Goal: Task Accomplishment & Management: Manage account settings

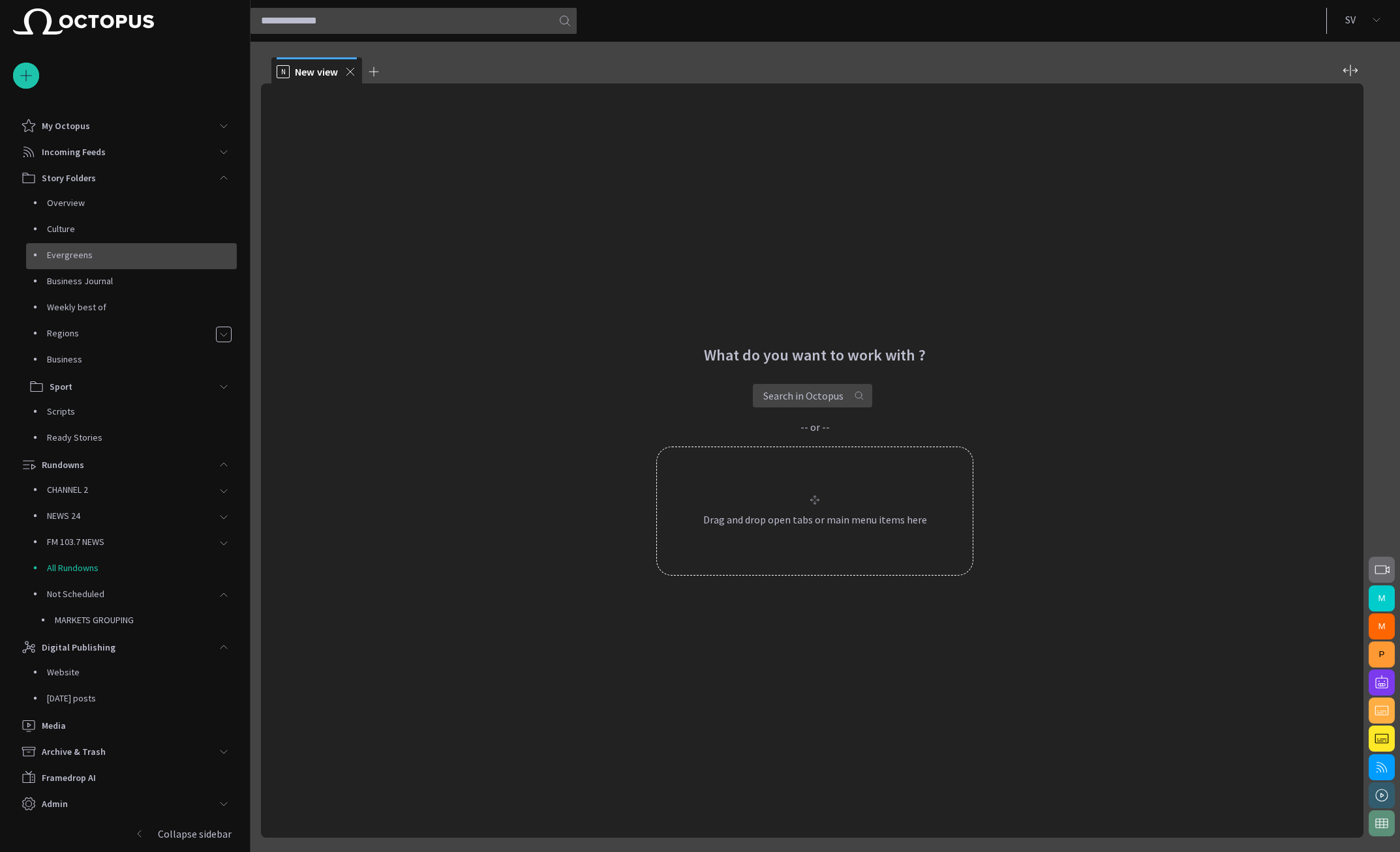
click at [119, 259] on p "Evergreens" at bounding box center [142, 255] width 190 height 13
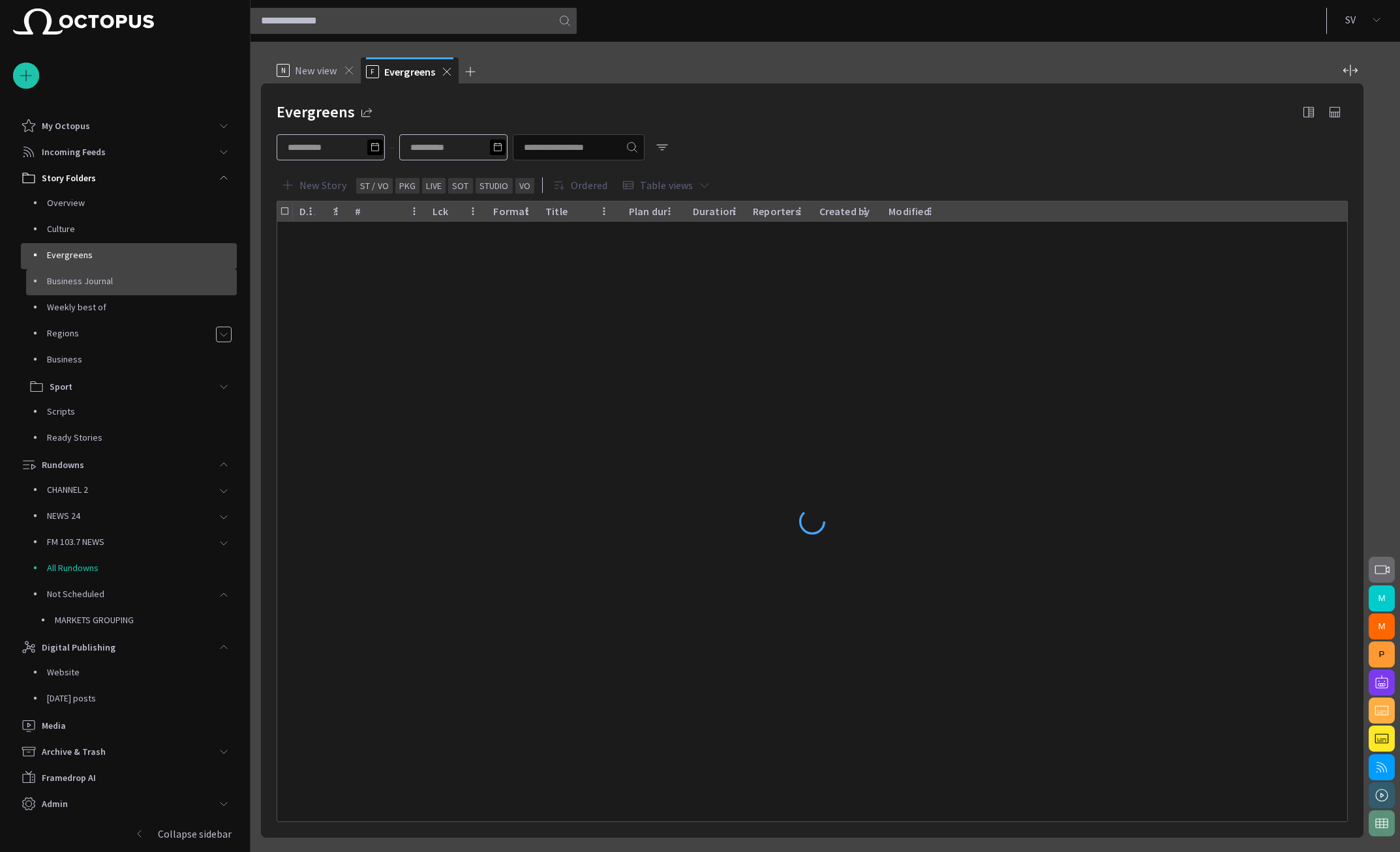
click at [111, 296] on div "Weekly best of" at bounding box center [131, 309] width 210 height 26
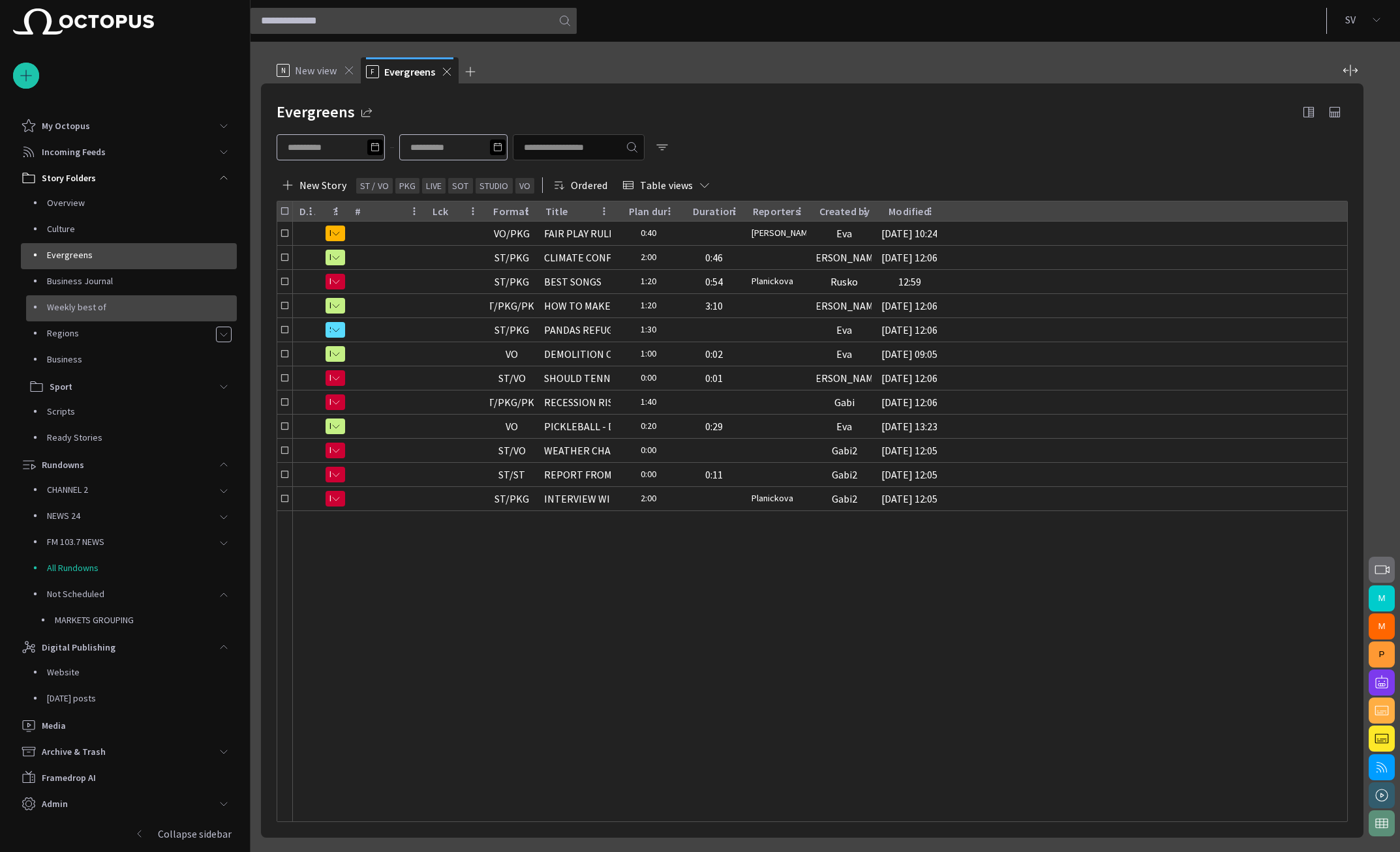
click at [115, 296] on div "Weekly best of" at bounding box center [131, 309] width 210 height 26
click at [110, 306] on p "Weekly best of" at bounding box center [142, 307] width 190 height 13
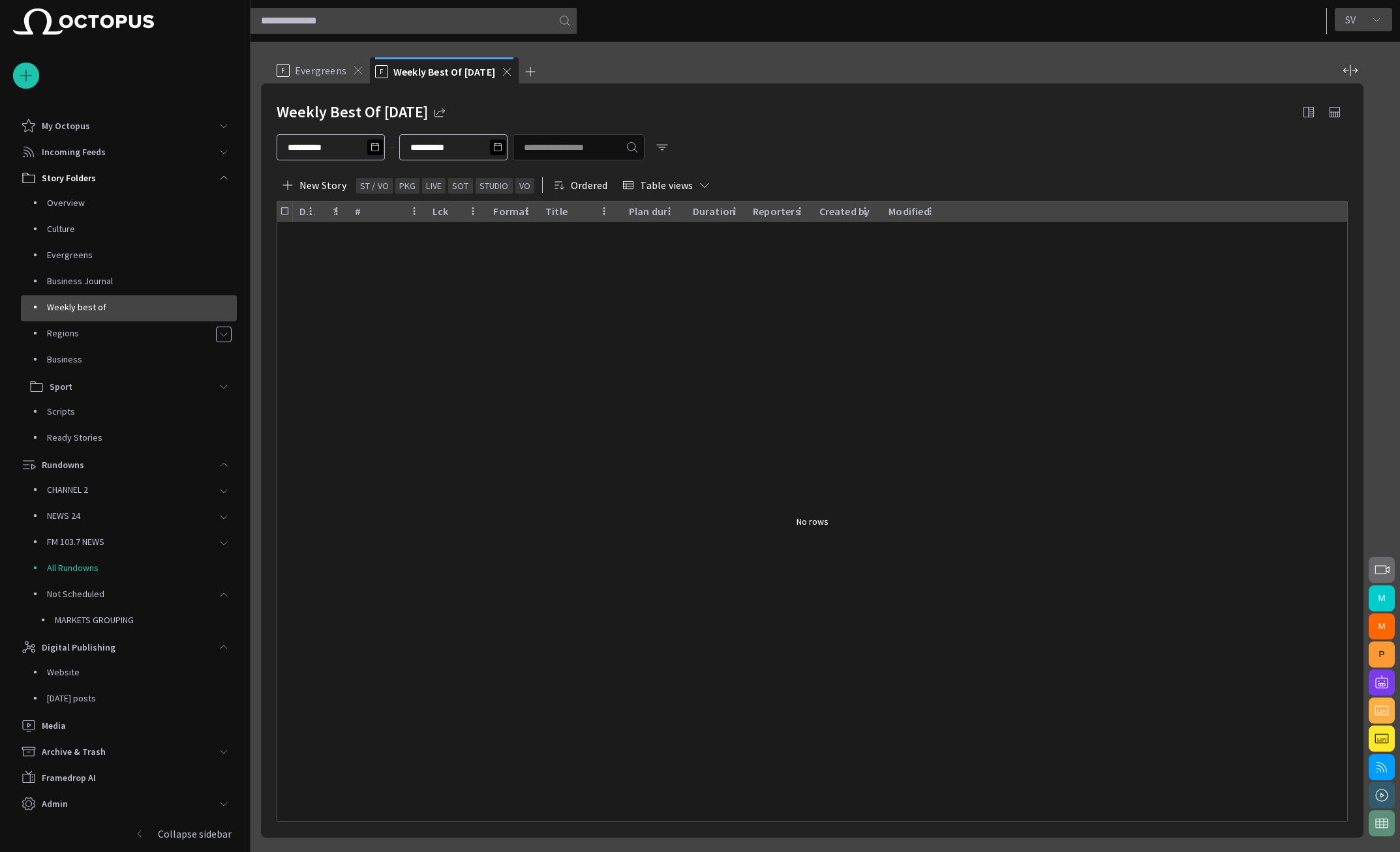
click at [1365, 20] on button "S V" at bounding box center [1363, 19] width 57 height 23
click at [1353, 78] on li "Light" at bounding box center [1342, 77] width 87 height 23
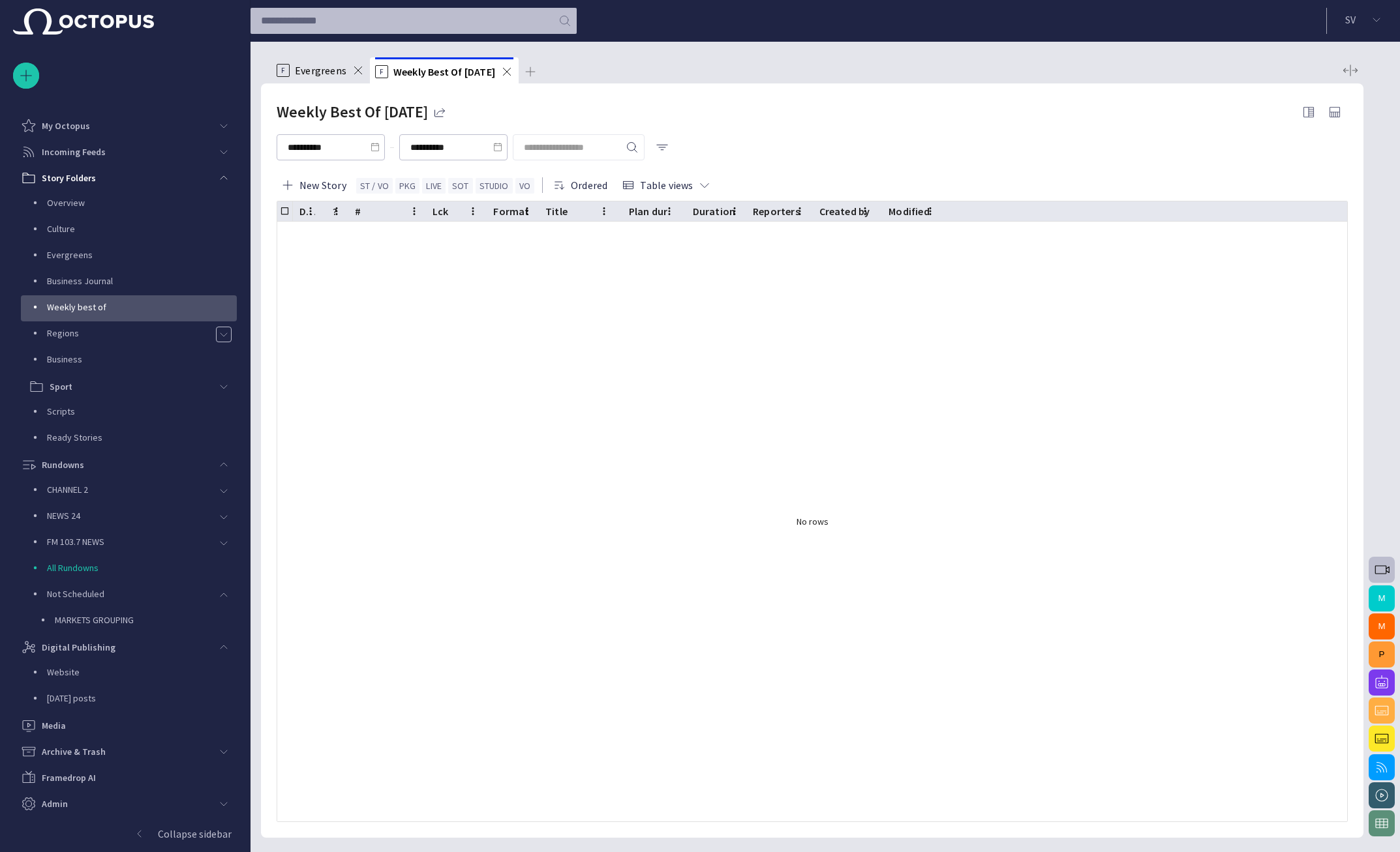
click at [867, 69] on ul "F Evergreens F Weekly Best Of today" at bounding box center [804, 70] width 1066 height 26
click at [1353, 16] on p "S V" at bounding box center [1350, 20] width 10 height 16
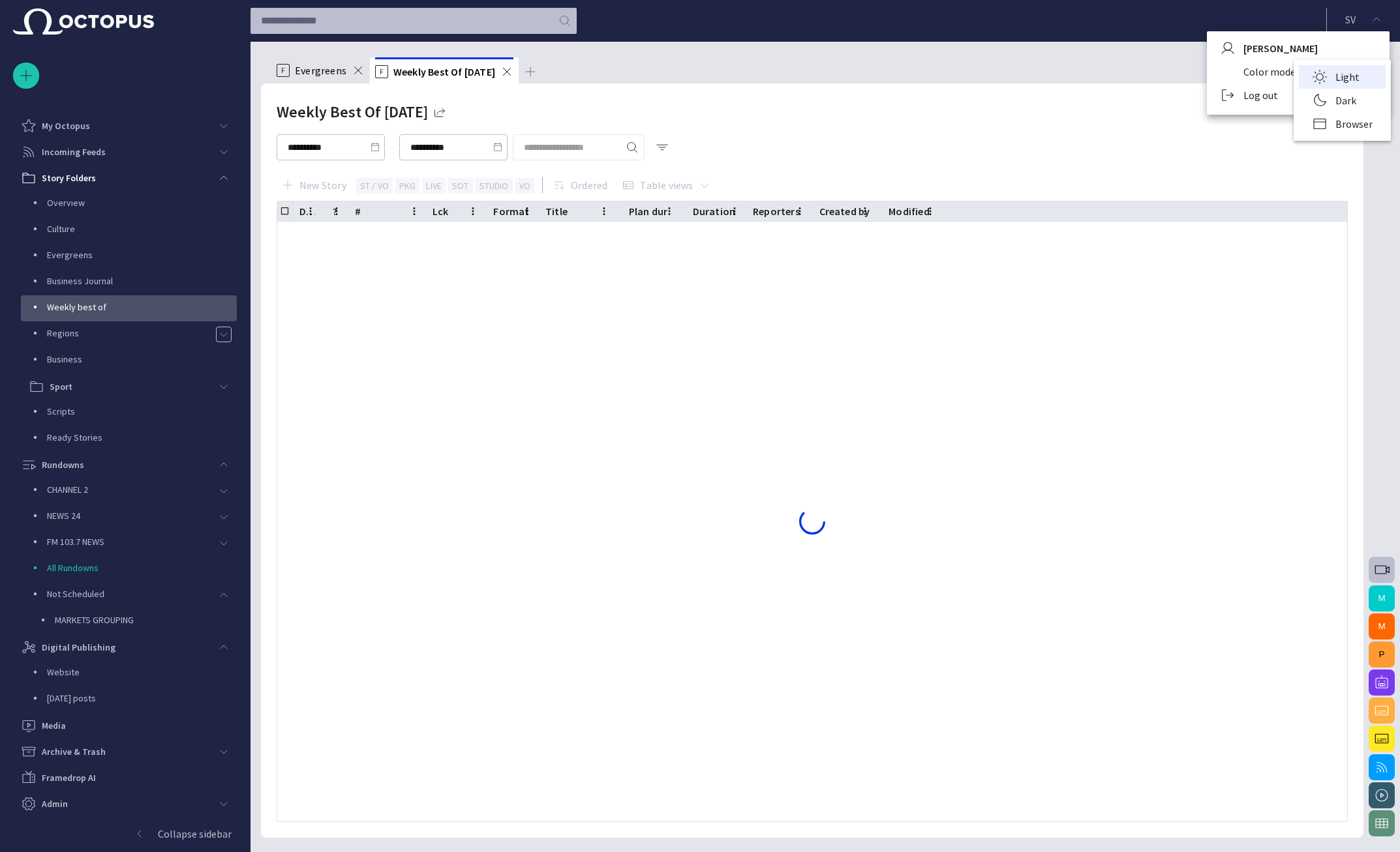
click at [1331, 99] on li "Dark" at bounding box center [1342, 100] width 87 height 23
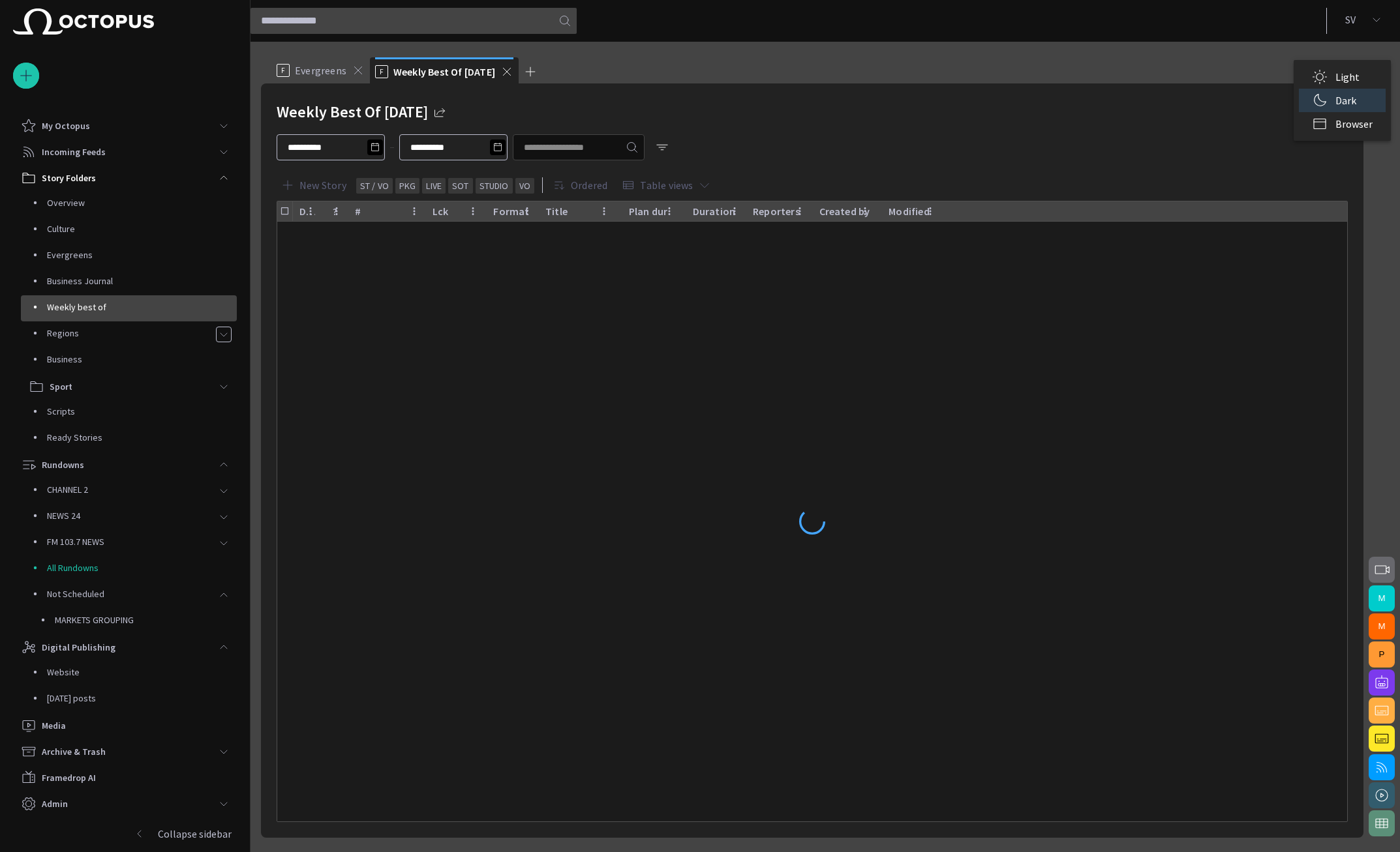
click at [1354, 25] on div at bounding box center [700, 426] width 1400 height 852
click at [1350, 23] on p "S V" at bounding box center [1350, 20] width 10 height 16
click at [1314, 72] on li "Light" at bounding box center [1342, 77] width 87 height 23
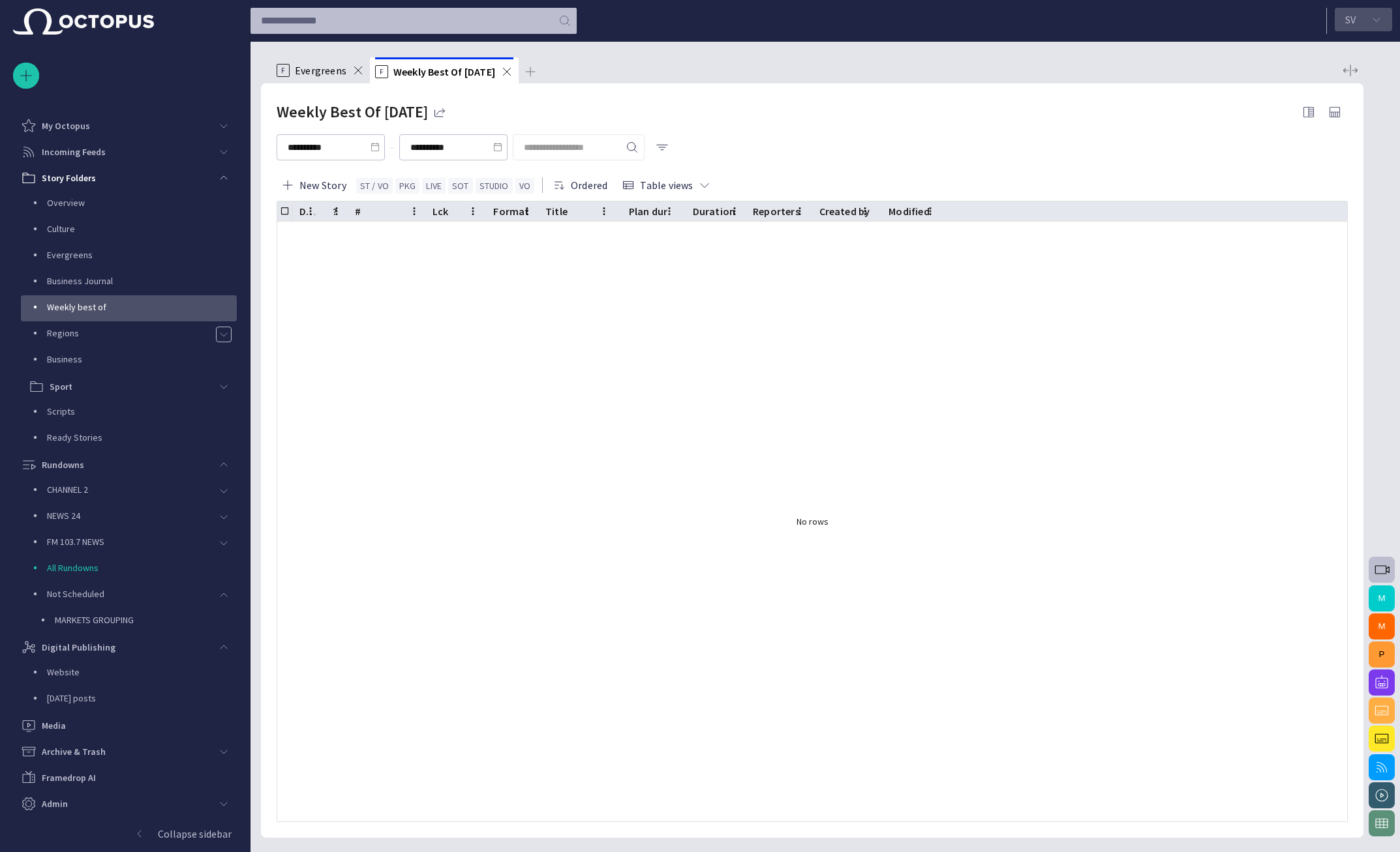
click at [1357, 17] on button "S V" at bounding box center [1363, 19] width 57 height 23
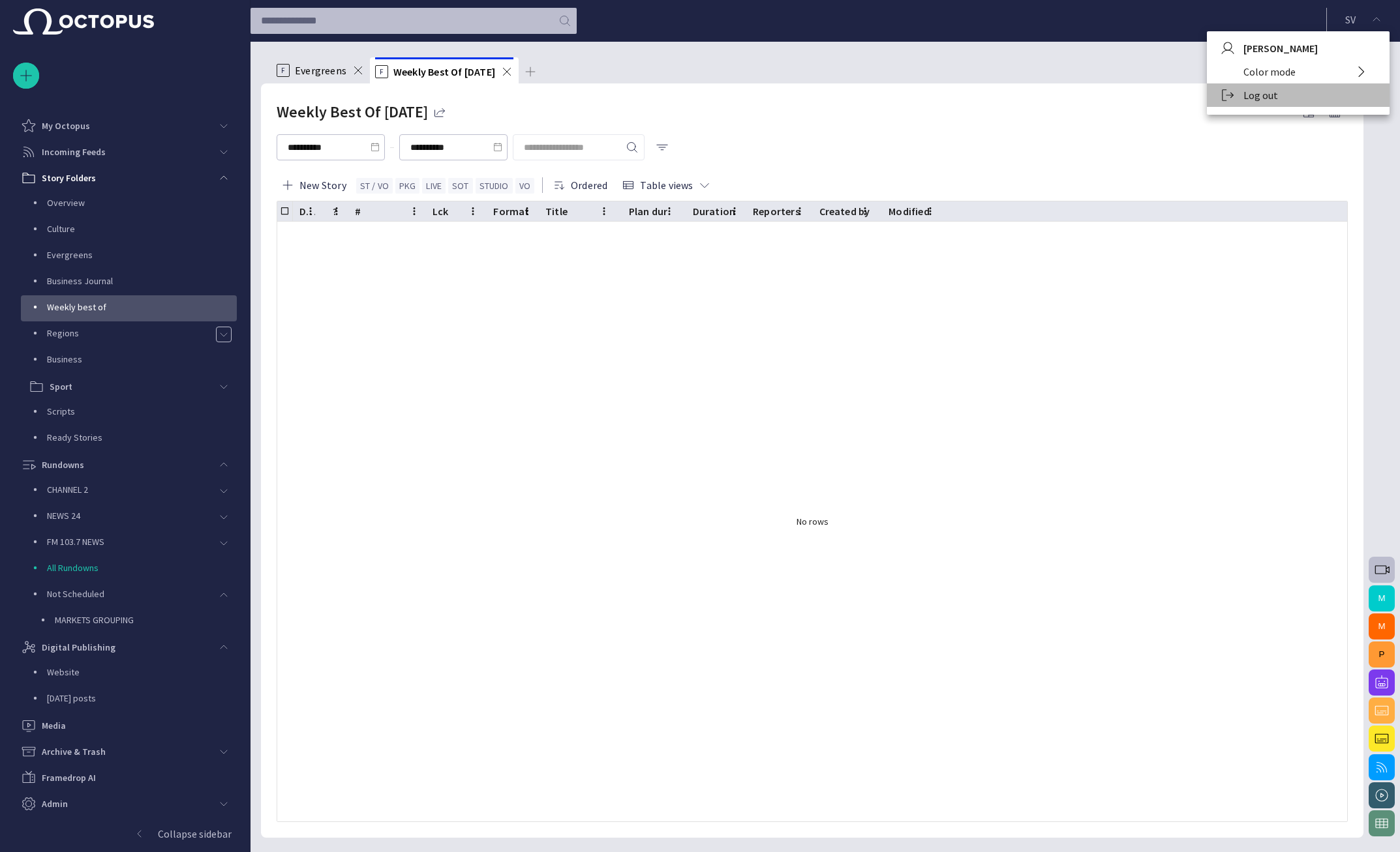
click at [1272, 93] on li "Log out" at bounding box center [1298, 95] width 183 height 23
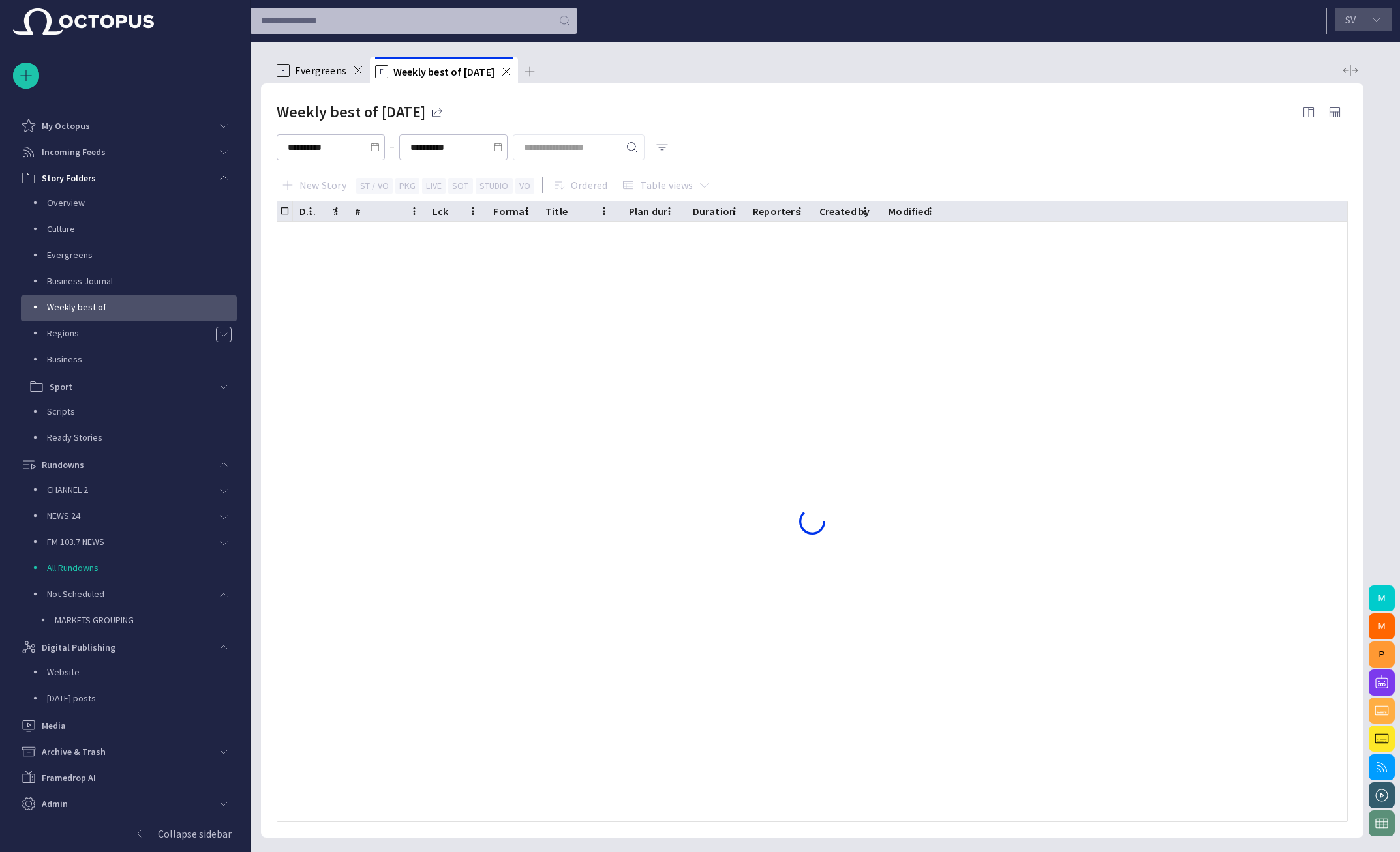
click at [1345, 22] on p "S V" at bounding box center [1350, 20] width 10 height 16
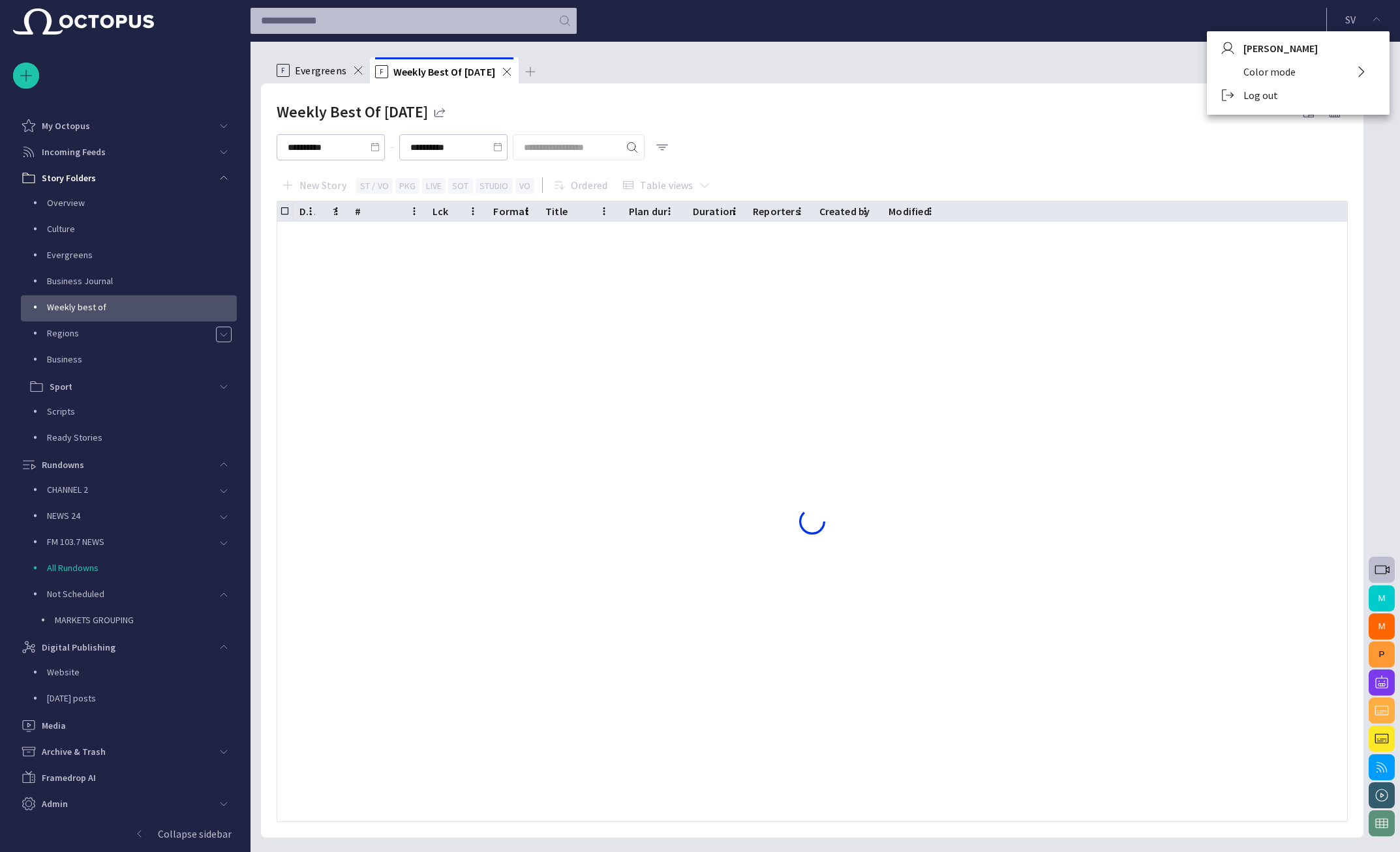
click at [1277, 92] on li "Log out" at bounding box center [1298, 95] width 183 height 23
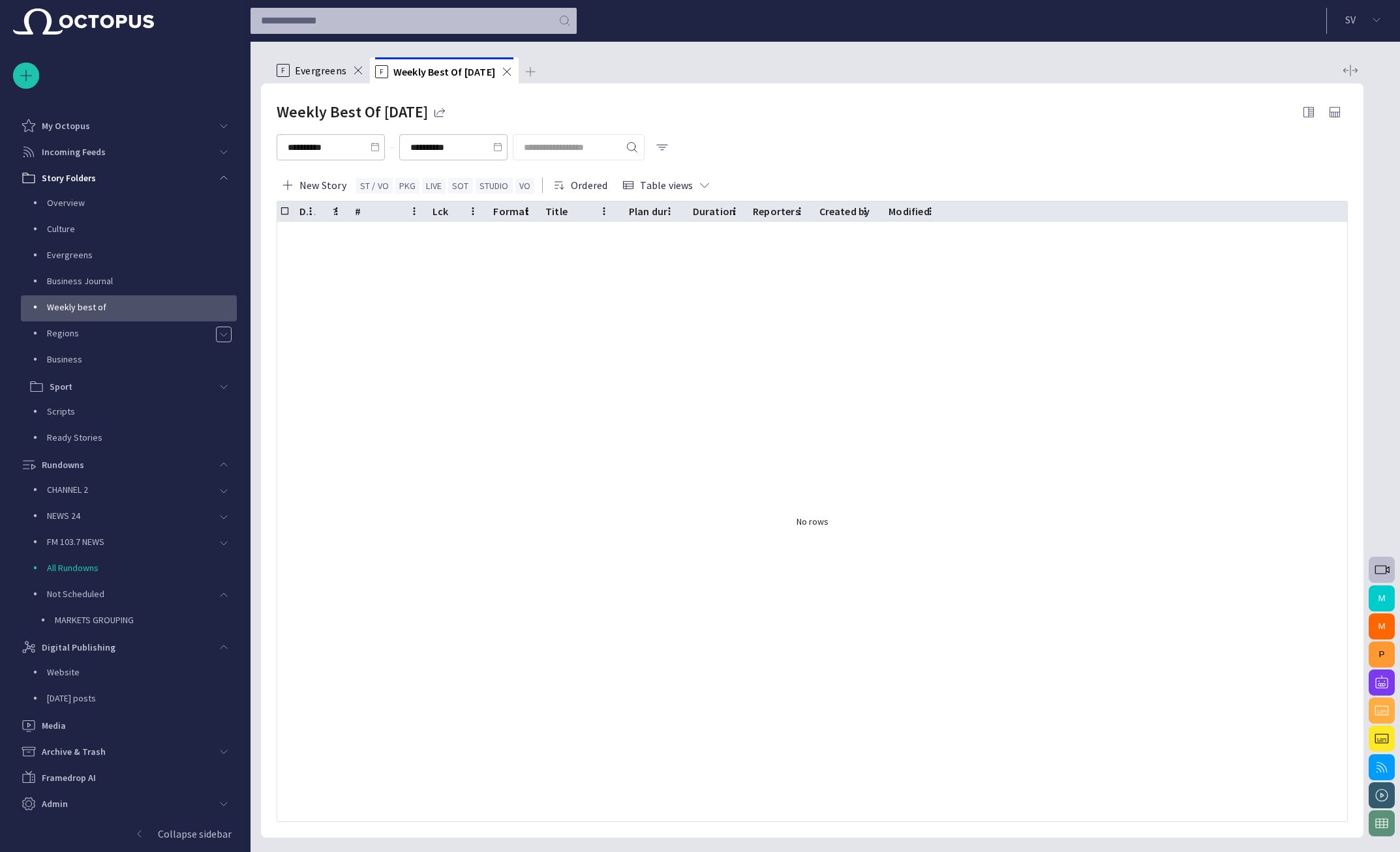
click at [811, 146] on div "**********" at bounding box center [812, 147] width 1071 height 44
click at [1378, 12] on button "S V" at bounding box center [1363, 19] width 57 height 23
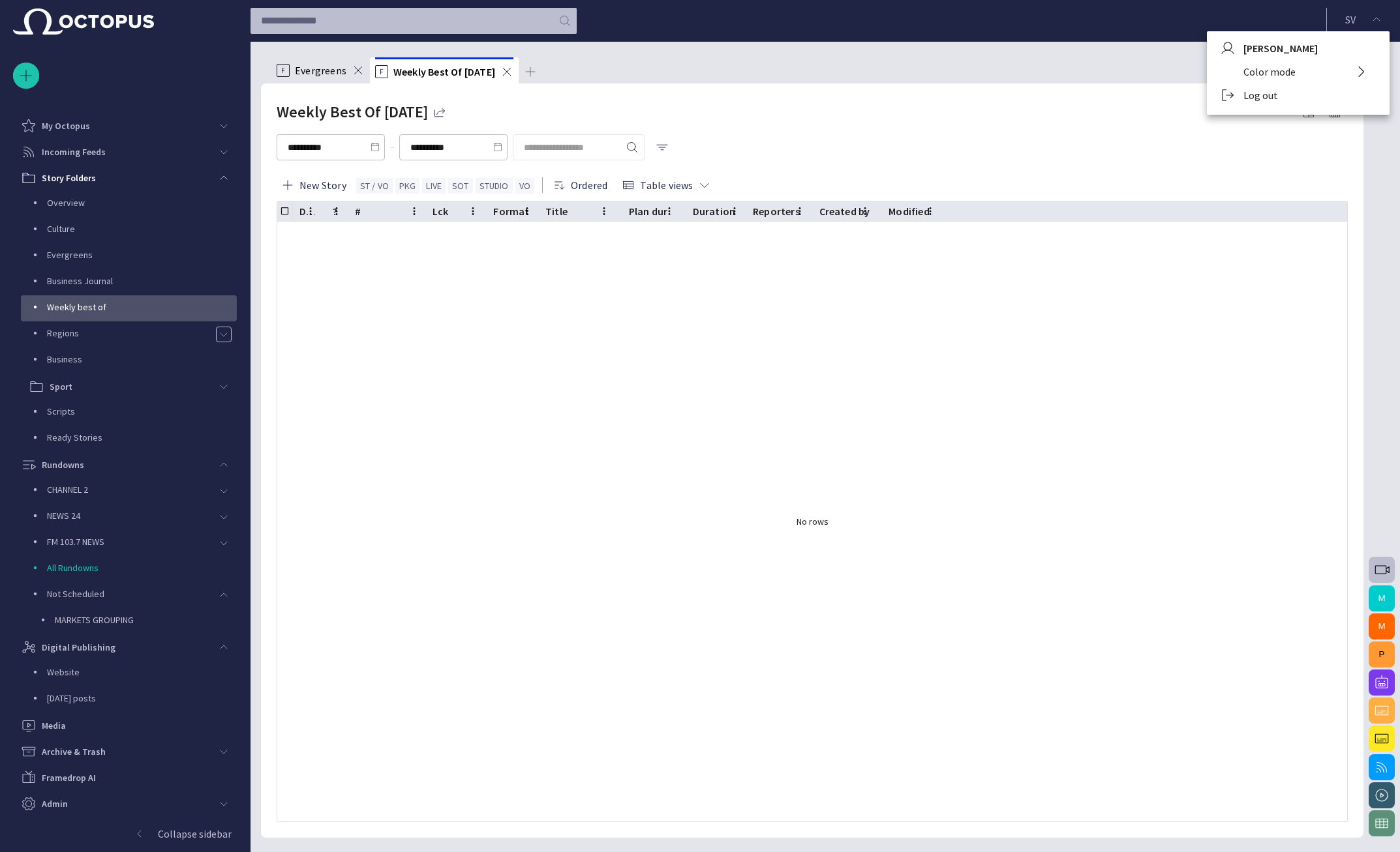
click at [906, 85] on div at bounding box center [700, 426] width 1400 height 852
